Goal: Task Accomplishment & Management: Manage account settings

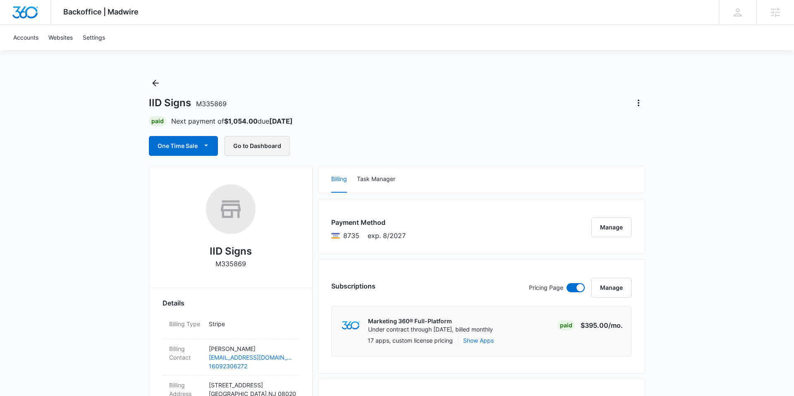
click at [242, 143] on button "Go to Dashboard" at bounding box center [257, 146] width 65 height 20
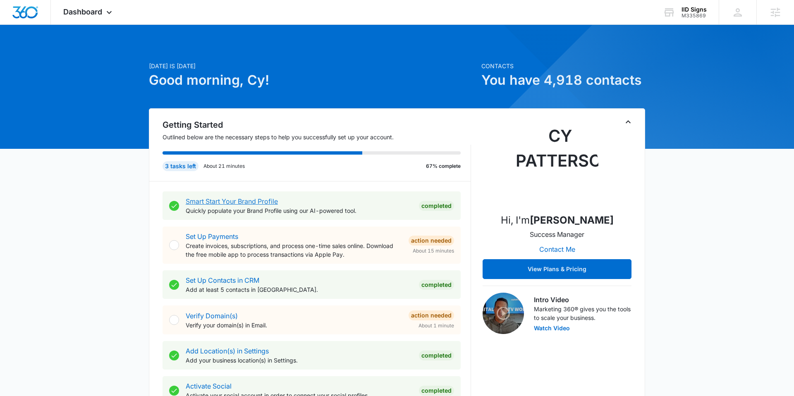
click at [213, 204] on link "Smart Start Your Brand Profile" at bounding box center [232, 201] width 92 height 8
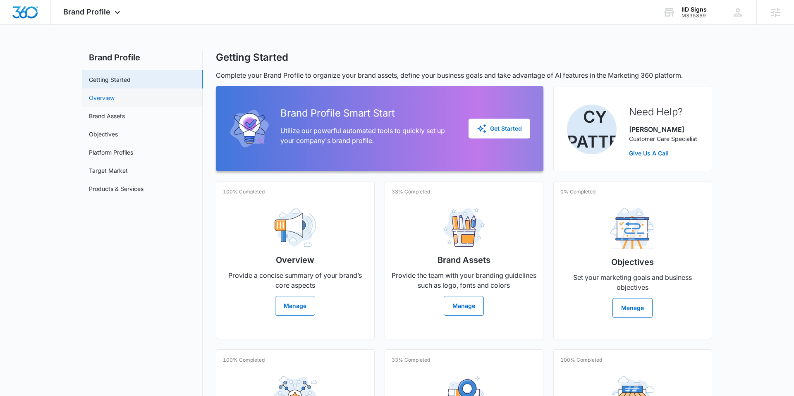
click at [115, 101] on link "Overview" at bounding box center [102, 97] width 26 height 9
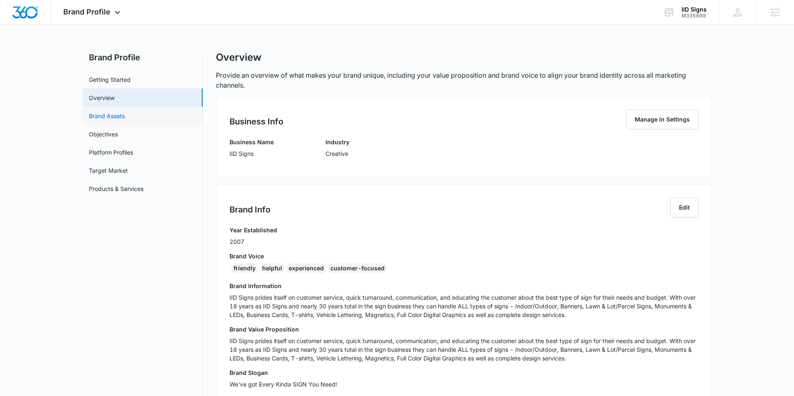
click at [104, 116] on link "Brand Assets" at bounding box center [107, 116] width 36 height 9
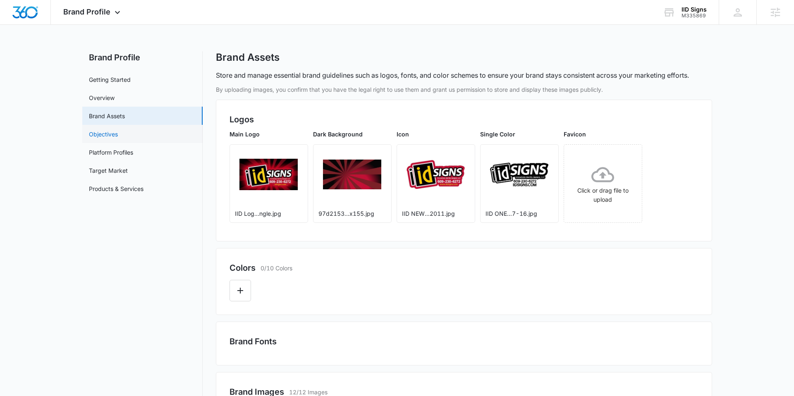
click at [107, 134] on link "Objectives" at bounding box center [103, 134] width 29 height 9
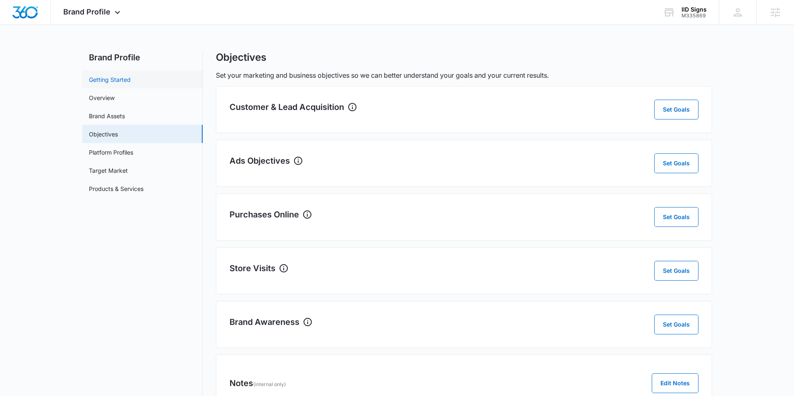
click at [122, 84] on link "Getting Started" at bounding box center [110, 79] width 42 height 9
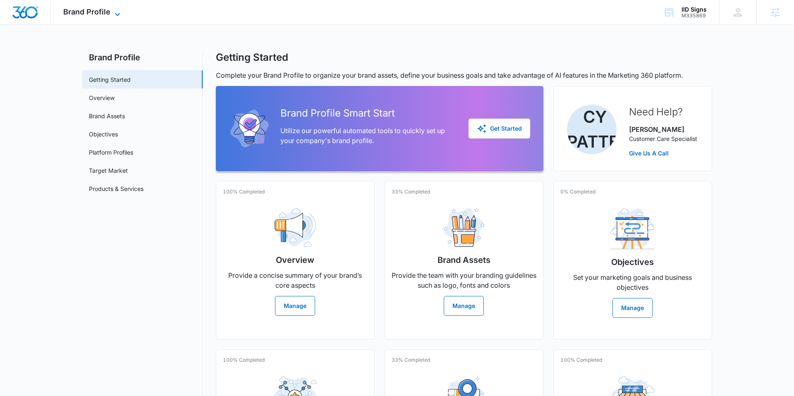
click at [89, 13] on span "Brand Profile" at bounding box center [86, 11] width 47 height 9
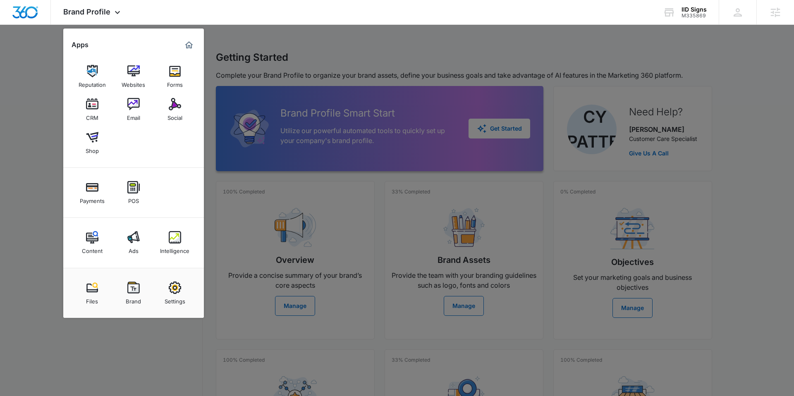
click at [535, 238] on div at bounding box center [397, 198] width 794 height 396
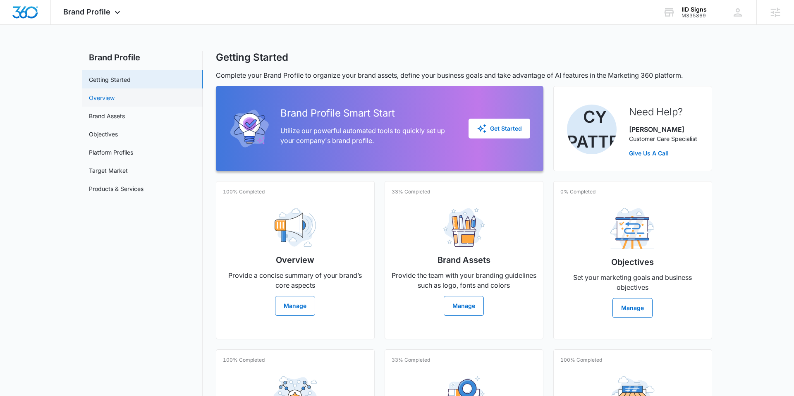
click at [98, 99] on link "Overview" at bounding box center [102, 97] width 26 height 9
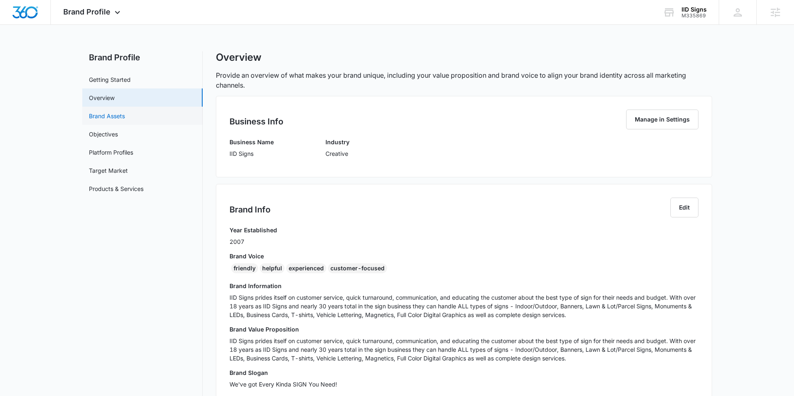
click at [125, 114] on link "Brand Assets" at bounding box center [107, 116] width 36 height 9
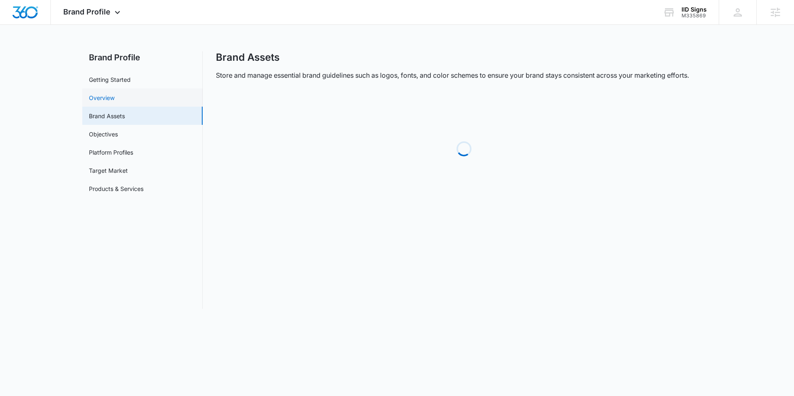
click at [115, 98] on link "Overview" at bounding box center [102, 97] width 26 height 9
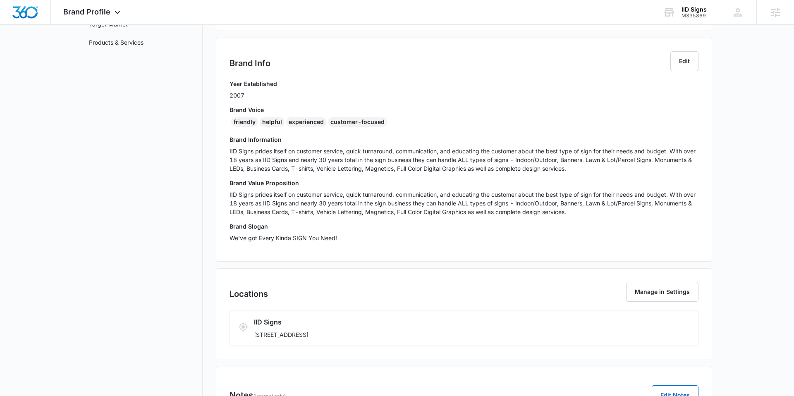
scroll to position [137, 0]
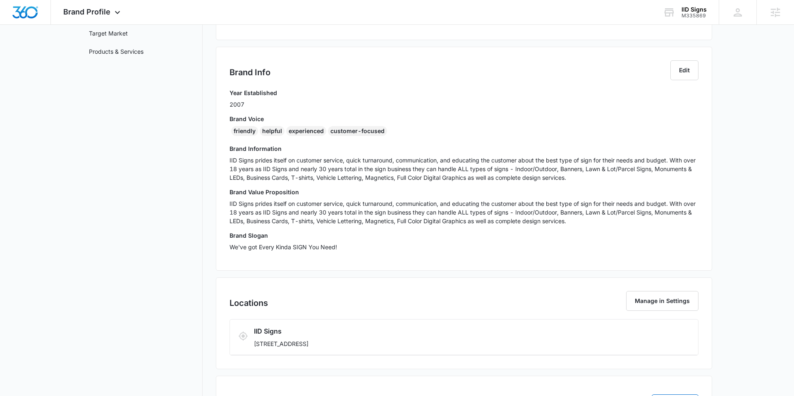
click at [265, 203] on p "IID Signs prides itself on customer service, quick turnaround, communication, a…" at bounding box center [464, 212] width 469 height 26
drag, startPoint x: 313, startPoint y: 206, endPoint x: 356, endPoint y: 206, distance: 42.6
click at [357, 206] on p "IID Signs prides itself on customer service, quick turnaround, communication, a…" at bounding box center [464, 212] width 469 height 26
click at [388, 202] on p "IID Signs prides itself on customer service, quick turnaround, communication, a…" at bounding box center [464, 212] width 469 height 26
click at [436, 200] on p "IID Signs prides itself on customer service, quick turnaround, communication, a…" at bounding box center [464, 212] width 469 height 26
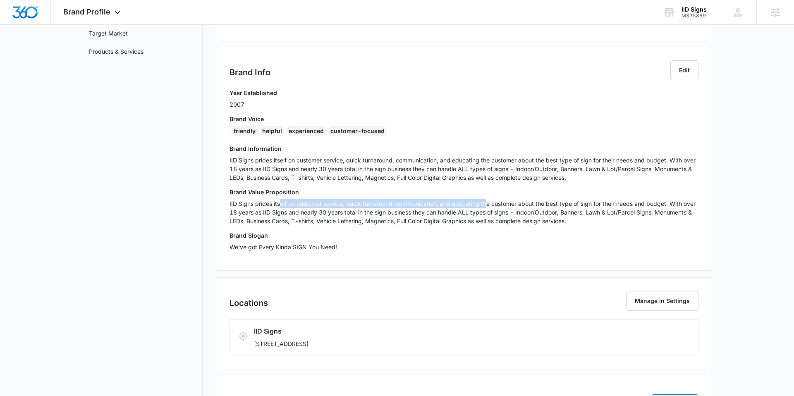
drag, startPoint x: 279, startPoint y: 206, endPoint x: 488, endPoint y: 206, distance: 208.5
click at [488, 206] on p "IID Signs prides itself on customer service, quick turnaround, communication, a…" at bounding box center [464, 212] width 469 height 26
drag, startPoint x: 227, startPoint y: 213, endPoint x: 330, endPoint y: 210, distance: 103.9
click at [330, 210] on div "Brand Info Edit Year Established 2007 Brand Voice friendly helpful experienced …" at bounding box center [464, 159] width 496 height 224
click at [300, 175] on p "IID Signs prides itself on customer service, quick turnaround, communication, a…" at bounding box center [464, 169] width 469 height 26
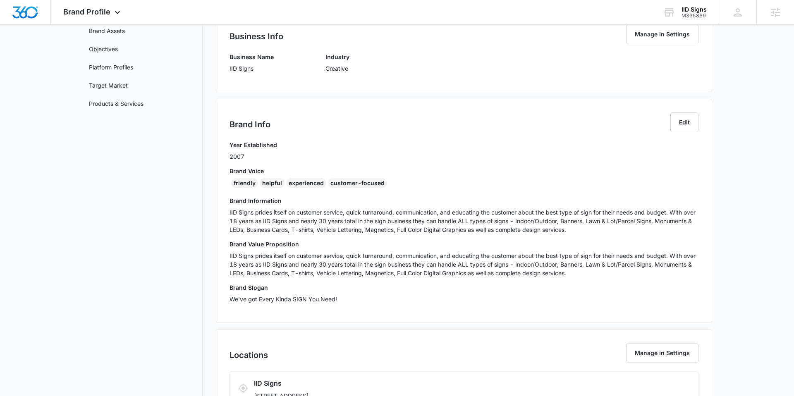
scroll to position [87, 0]
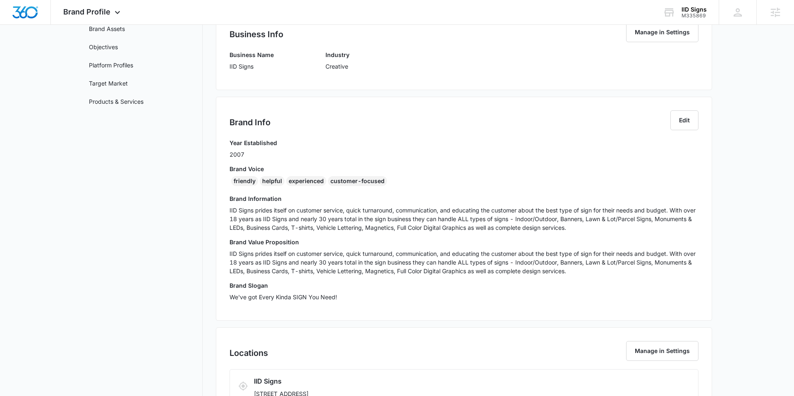
click at [533, 211] on p "IID Signs prides itself on customer service, quick turnaround, communication, a…" at bounding box center [464, 219] width 469 height 26
click at [529, 225] on p "IID Signs prides itself on customer service, quick turnaround, communication, a…" at bounding box center [464, 219] width 469 height 26
click at [487, 228] on p "IID Signs prides itself on customer service, quick turnaround, communication, a…" at bounding box center [464, 219] width 469 height 26
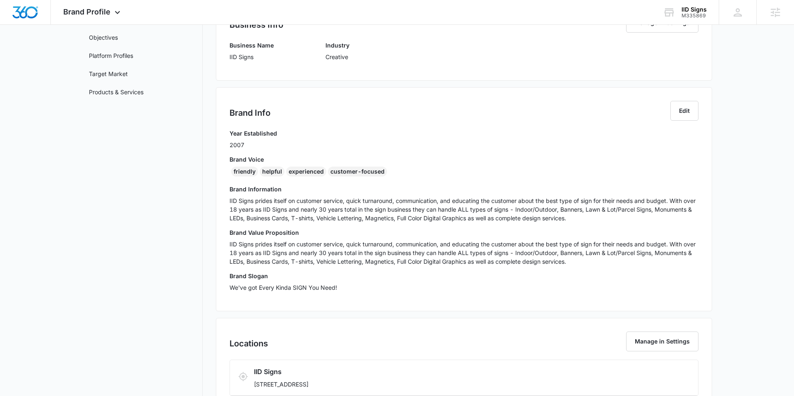
click at [257, 291] on p "We've got Every Kinda SIGN You Need!" at bounding box center [464, 287] width 469 height 9
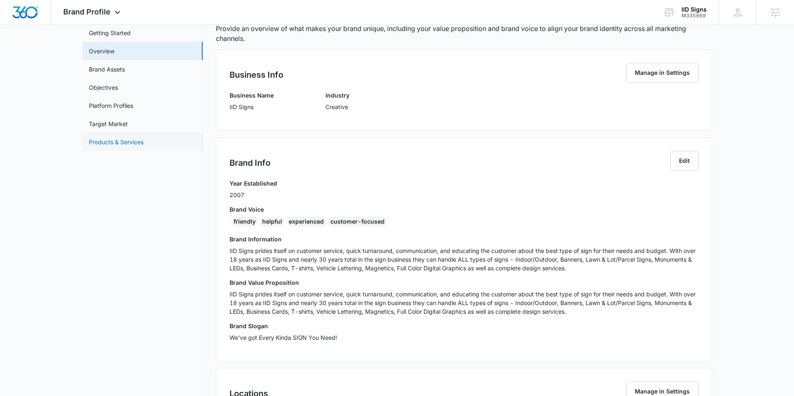
scroll to position [39, 0]
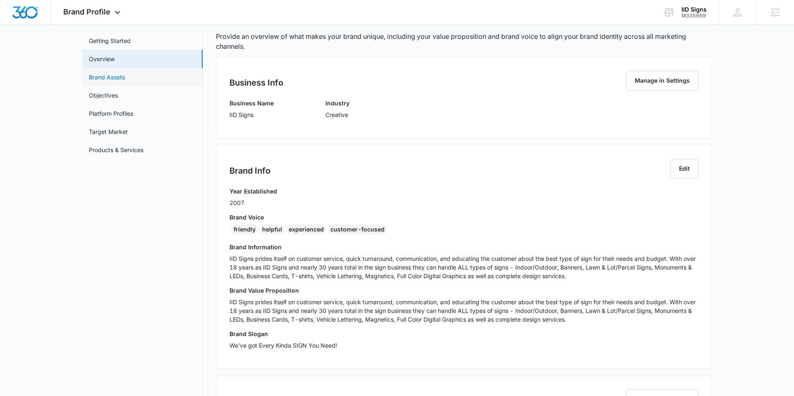
click at [120, 77] on link "Brand Assets" at bounding box center [107, 77] width 36 height 9
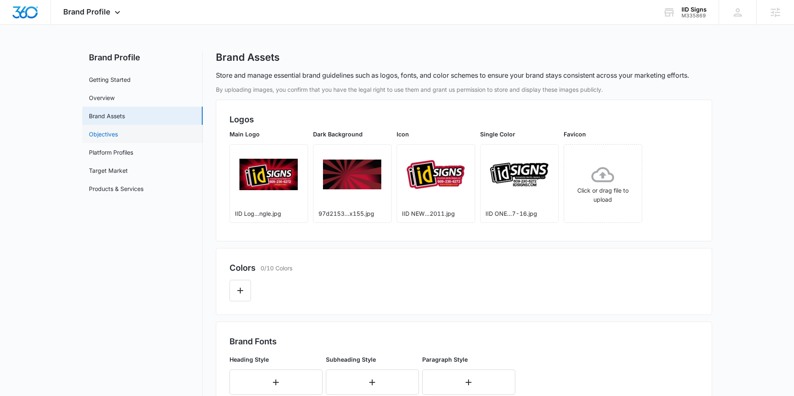
click at [98, 133] on link "Objectives" at bounding box center [103, 134] width 29 height 9
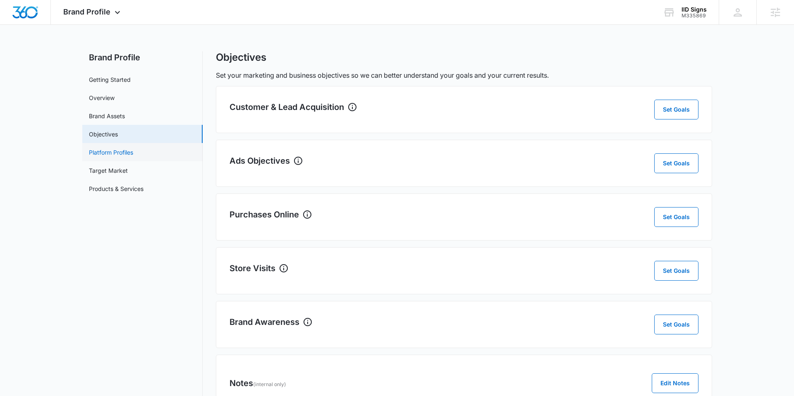
click at [120, 153] on link "Platform Profiles" at bounding box center [111, 152] width 44 height 9
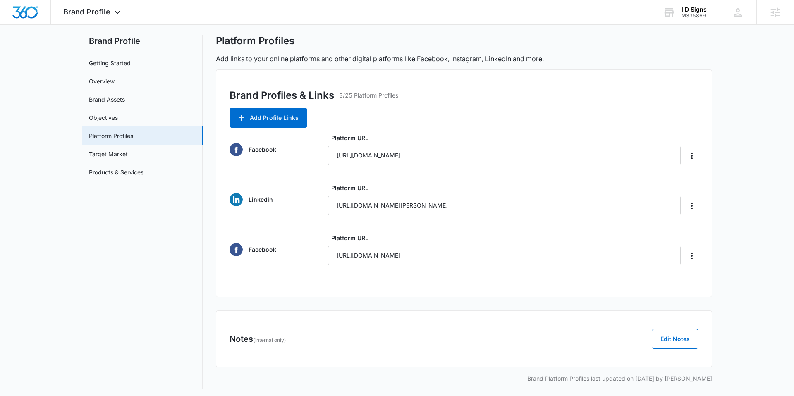
scroll to position [18, 0]
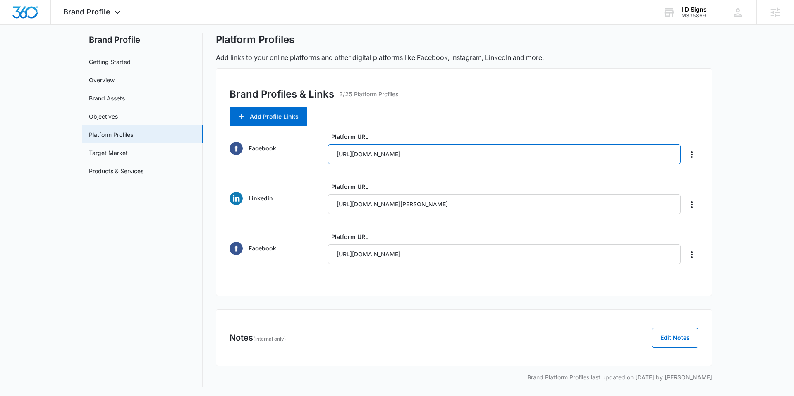
click at [345, 151] on input "https://www.facebook.com/IID-Signs-203203736357420/" at bounding box center [504, 154] width 353 height 20
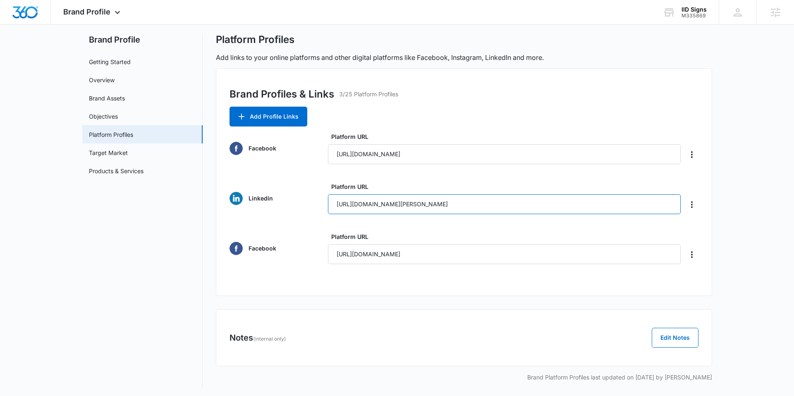
click at [359, 206] on input "https://www.linkedin.com/in/chris-bishop-ab531731" at bounding box center [504, 204] width 353 height 20
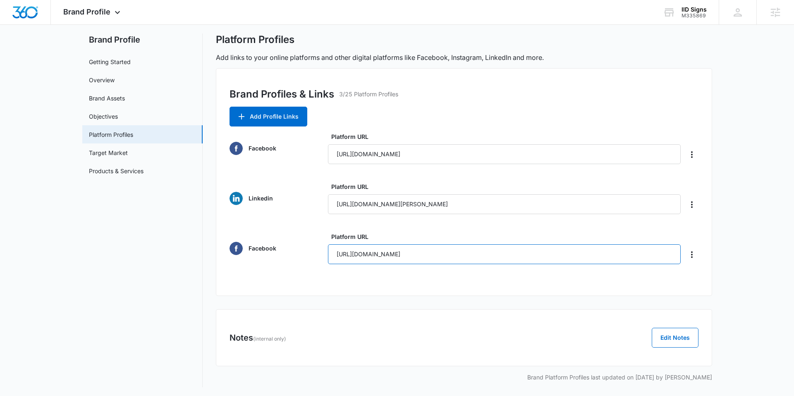
click at [373, 263] on input "https://www.facebook.com/IID-Signs-203203736357420" at bounding box center [504, 254] width 353 height 20
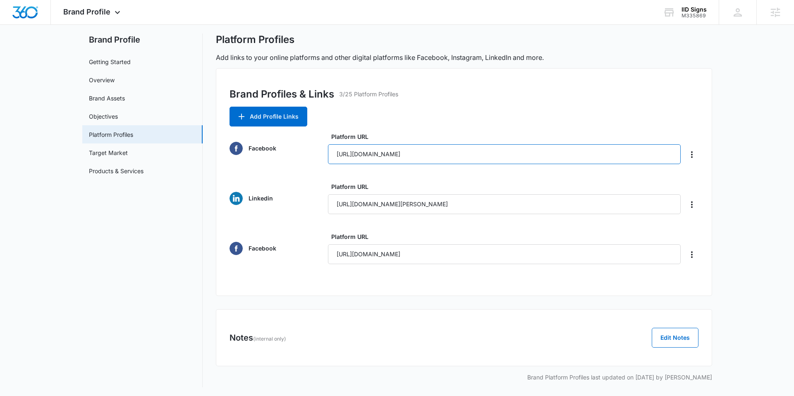
click at [368, 154] on input "https://www.facebook.com/IID-Signs-203203736357420/" at bounding box center [504, 154] width 353 height 20
click at [385, 241] on div "Platform URL https://www.facebook.com/IID-Signs-203203736357420" at bounding box center [504, 248] width 353 height 32
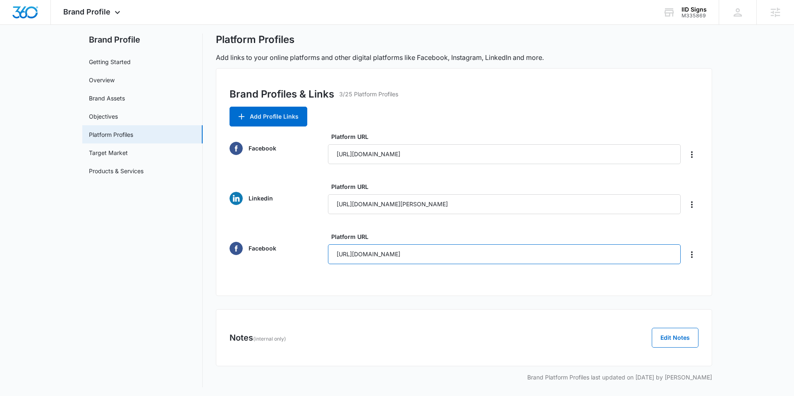
click at [432, 255] on input "https://www.facebook.com/IID-Signs-203203736357420" at bounding box center [504, 254] width 353 height 20
drag, startPoint x: 515, startPoint y: 257, endPoint x: 290, endPoint y: 257, distance: 225.4
click at [290, 257] on div "Facebook Platform URL https://www.facebook.com/IID-Signs-203203736357420" at bounding box center [464, 248] width 469 height 32
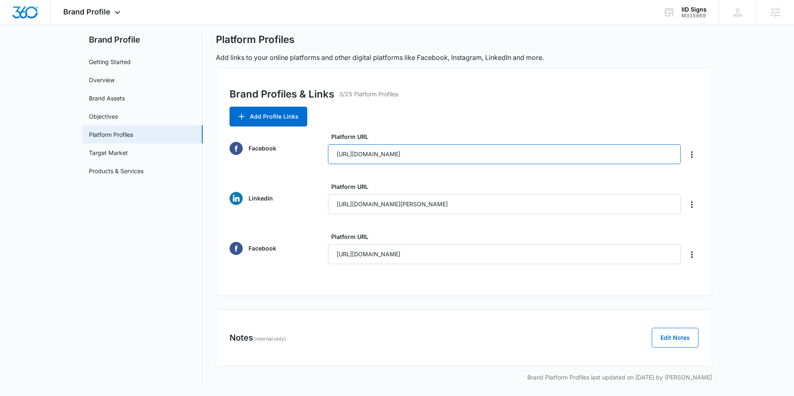
click at [550, 146] on input "https://www.facebook.com/IID-Signs-203203736357420/" at bounding box center [504, 154] width 353 height 20
drag, startPoint x: 542, startPoint y: 153, endPoint x: 309, endPoint y: 148, distance: 233.3
click at [309, 149] on div "Facebook Platform URL https://www.facebook.com/IID-Signs-203203736357420/" at bounding box center [464, 148] width 469 height 32
click at [502, 352] on div "Notes (internal only) Edit Notes" at bounding box center [464, 337] width 496 height 57
click at [693, 256] on icon "Delete" at bounding box center [692, 255] width 10 height 10
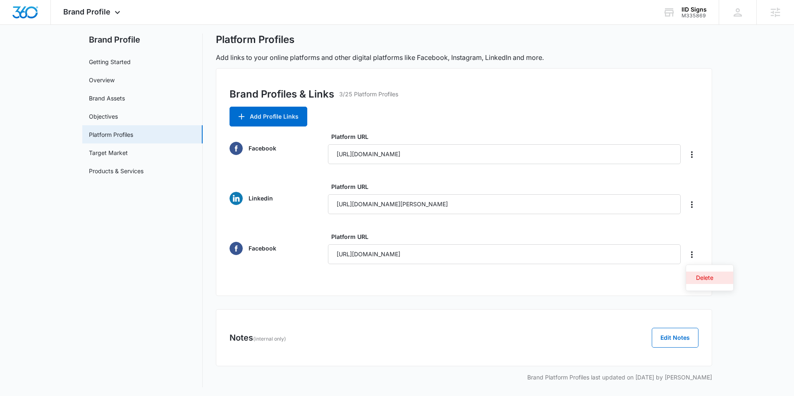
click at [695, 275] on button "Delete" at bounding box center [709, 278] width 47 height 12
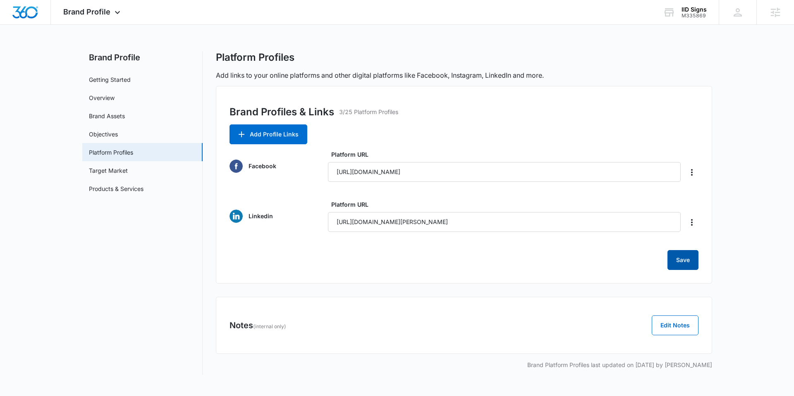
click at [680, 257] on button "Save" at bounding box center [683, 260] width 31 height 20
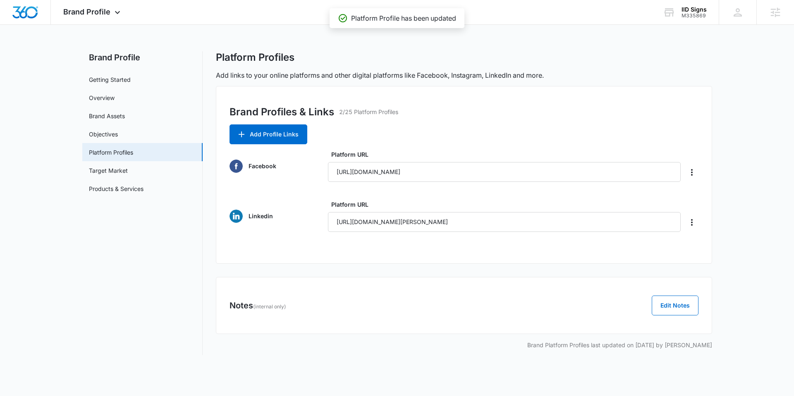
click at [510, 253] on div "Brand Profiles & Links 2/25 Platform Profiles Add Profile Links Facebook Platfo…" at bounding box center [464, 175] width 496 height 178
click at [110, 172] on link "Target Market" at bounding box center [108, 170] width 39 height 9
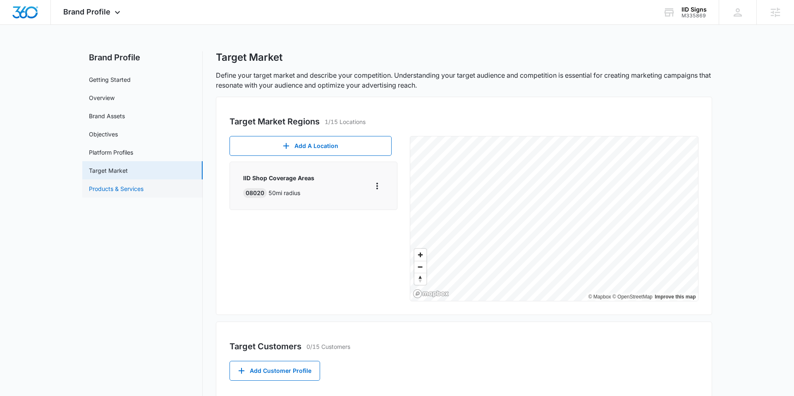
click at [113, 191] on link "Products & Services" at bounding box center [116, 188] width 55 height 9
